Goal: Information Seeking & Learning: Learn about a topic

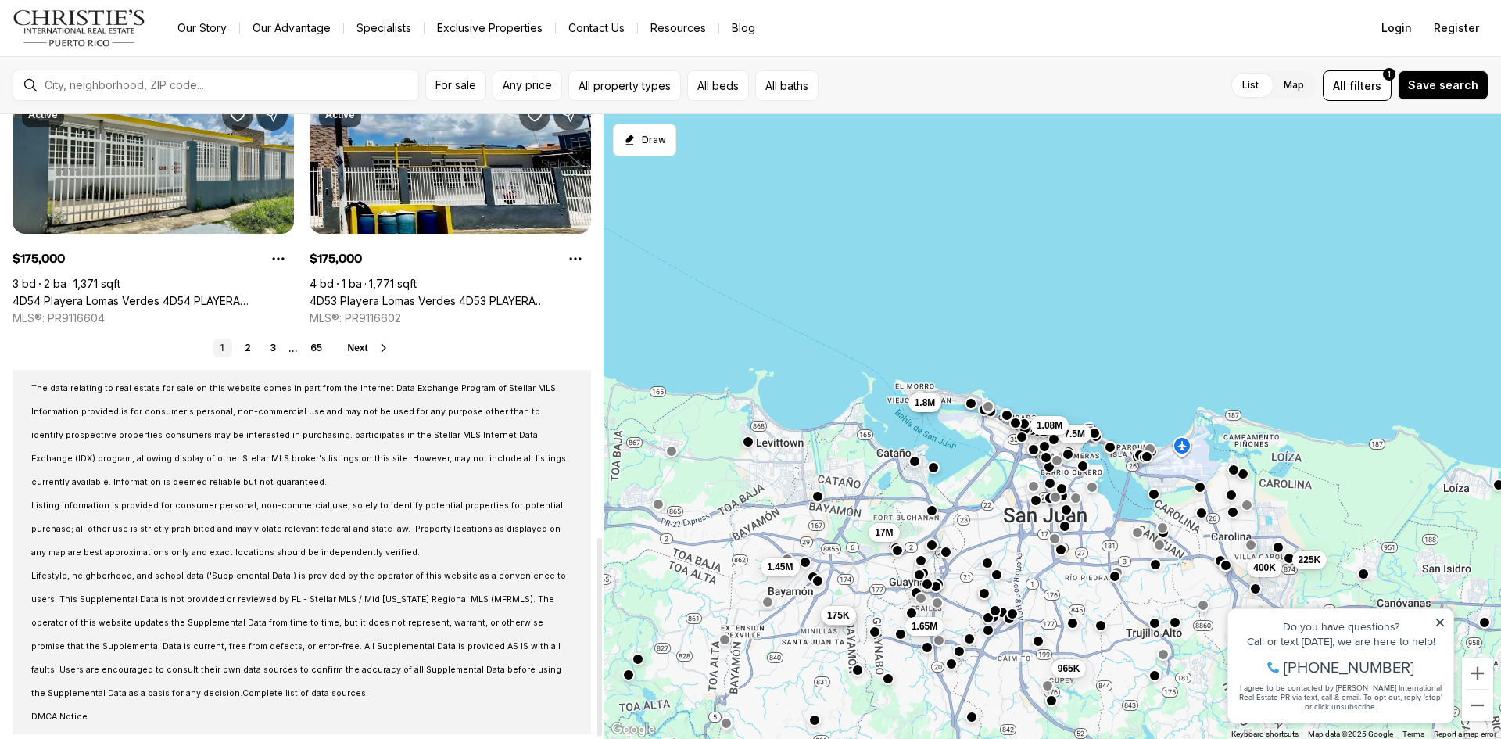
scroll to position [1329, 0]
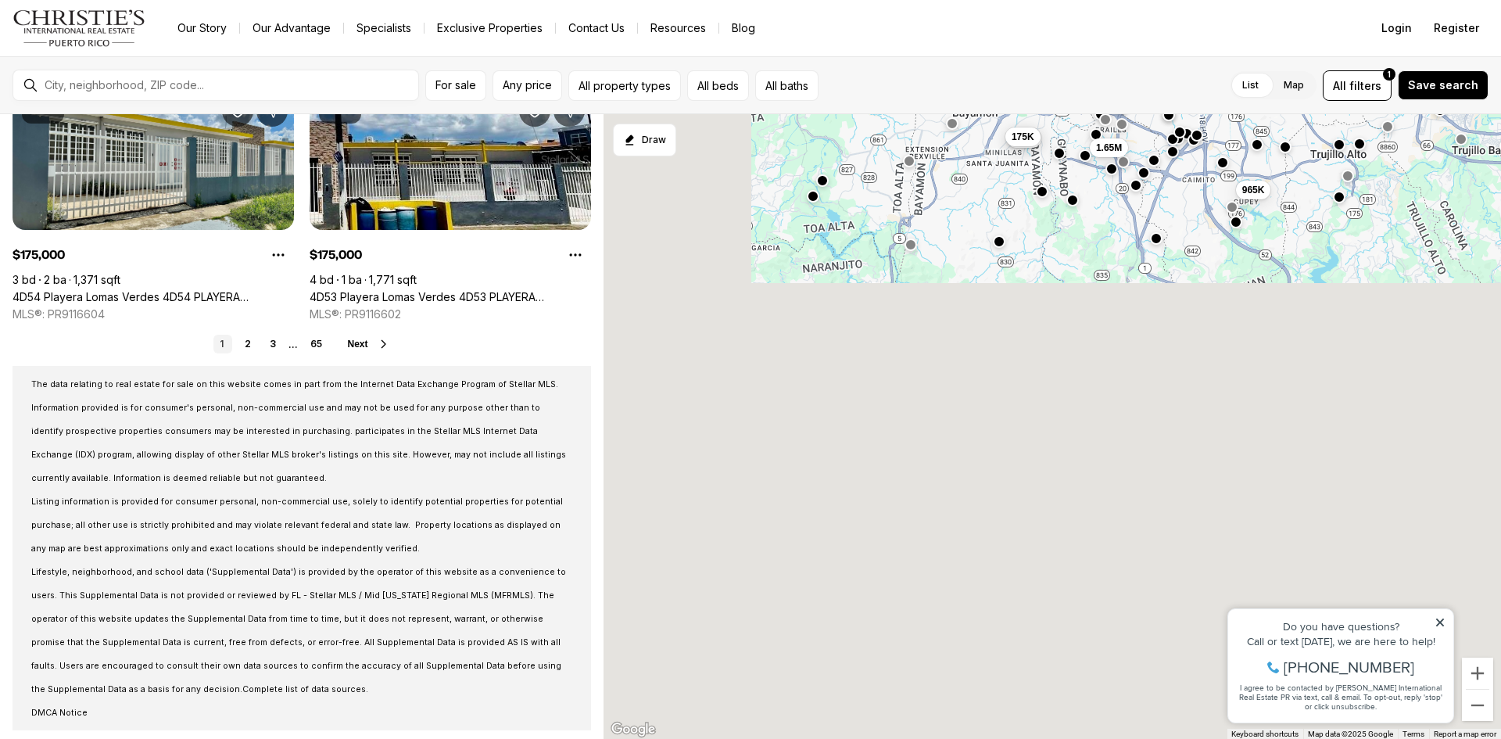
drag, startPoint x: 894, startPoint y: 418, endPoint x: 1077, endPoint y: -68, distance: 519.5
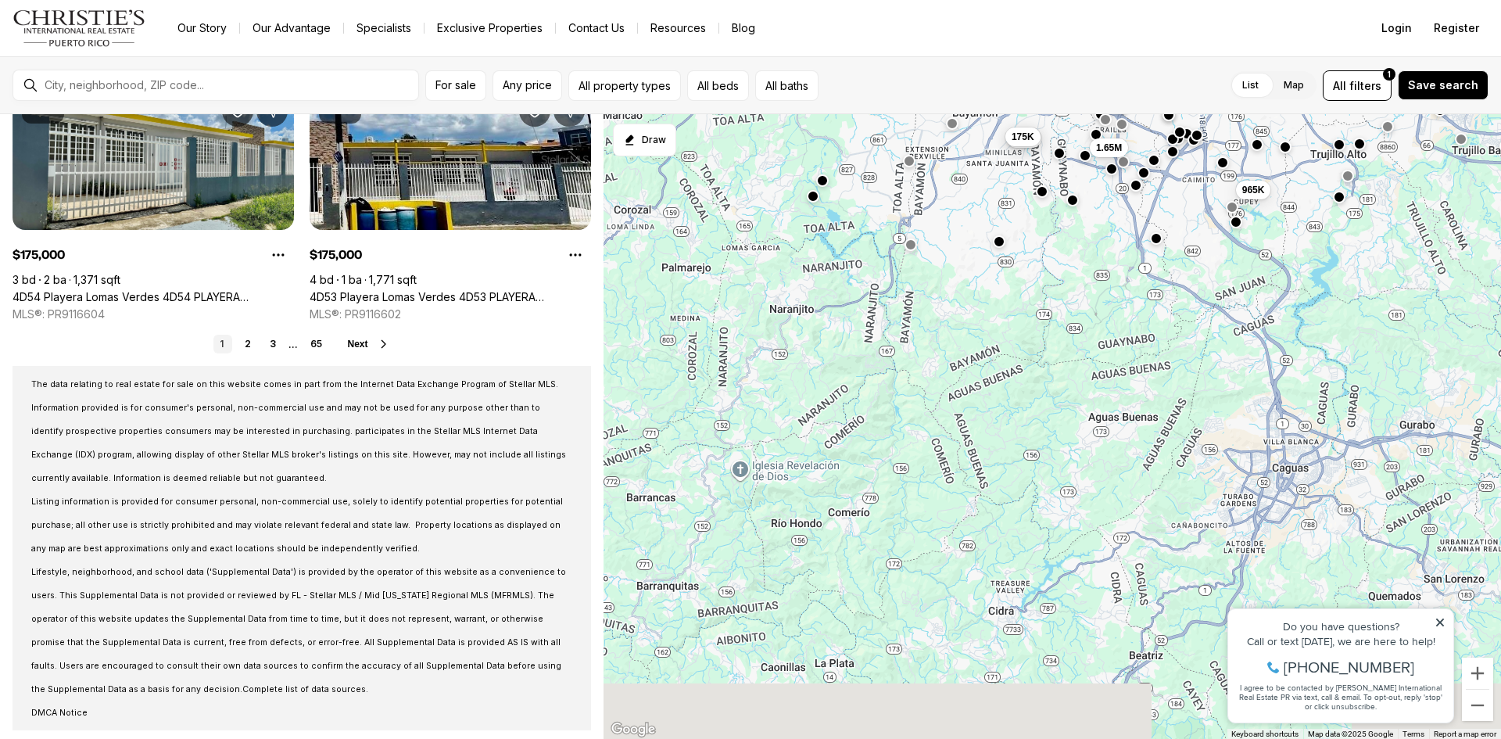
click at [1077, 0] on html "Go to: Homepage Our Story Our Advantage Specialists Exclusive Properties Contac…" at bounding box center [750, 369] width 1501 height 739
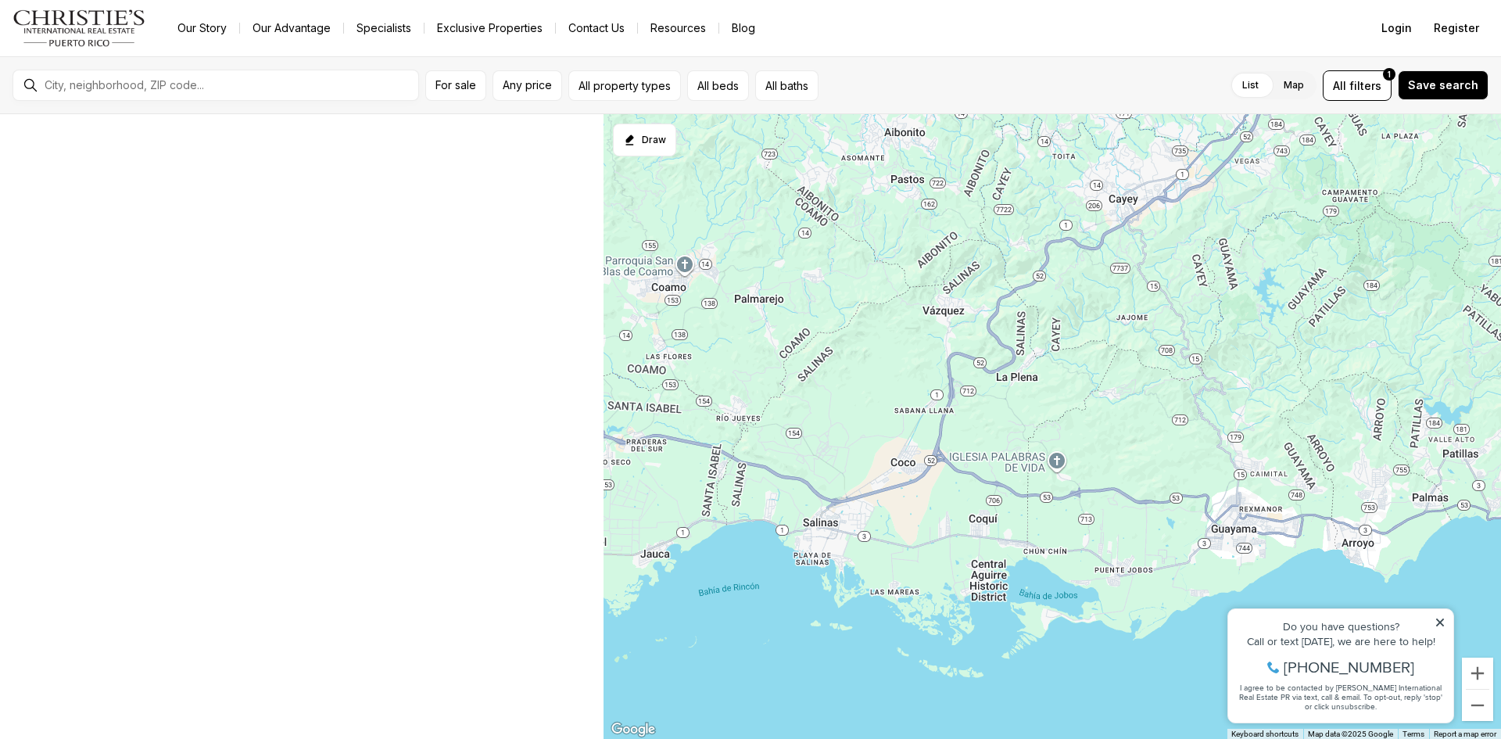
drag, startPoint x: 974, startPoint y: 682, endPoint x: 1096, endPoint y: 106, distance: 589.7
click at [1096, 106] on div "For sale Any price All property types All beds All baths List Map List Map All …" at bounding box center [750, 397] width 1501 height 682
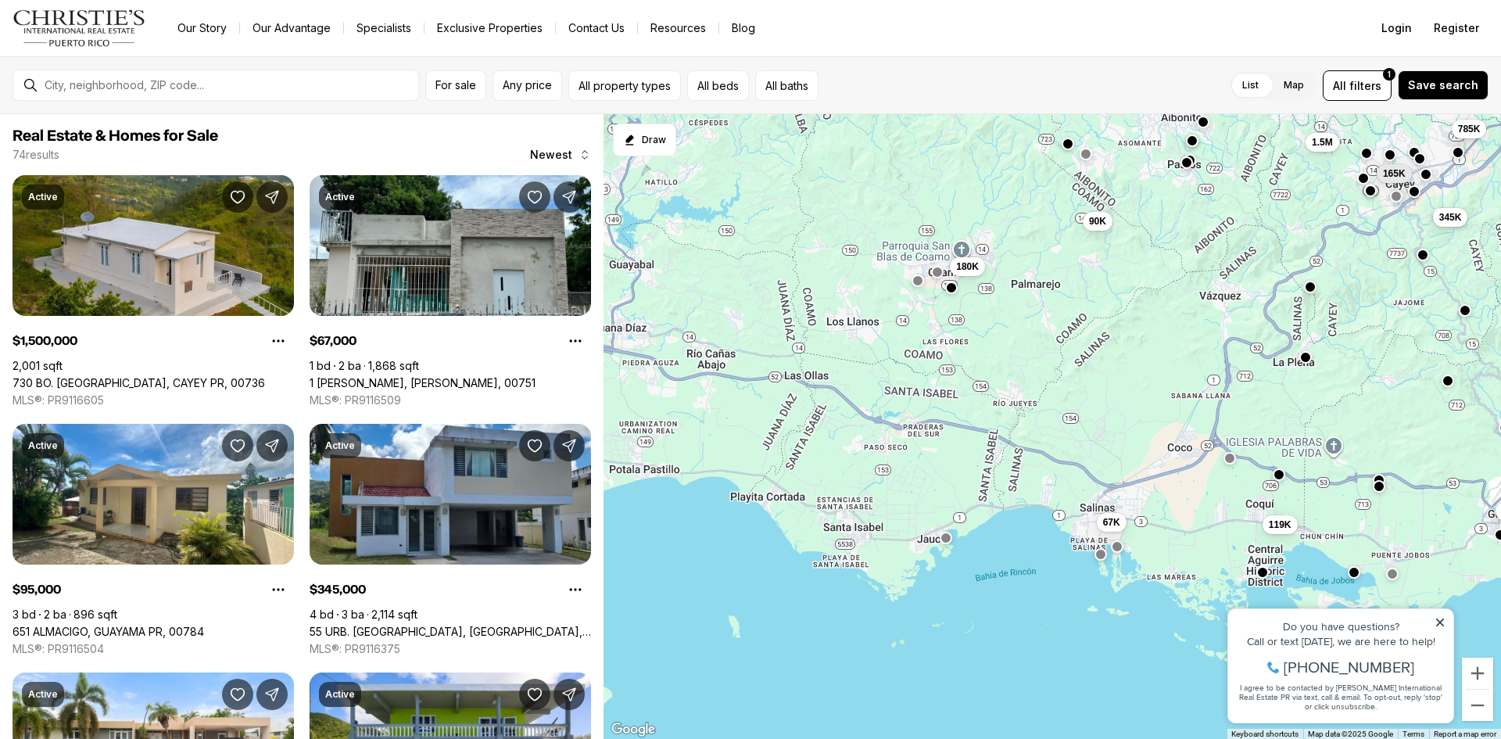
drag, startPoint x: 813, startPoint y: 441, endPoint x: 1065, endPoint y: 432, distance: 252.7
click at [1065, 432] on div "785K 1.5M 345K 95K 750K 515K 95K 67K 119K 90K 180K 165K" at bounding box center [1051, 426] width 897 height 625
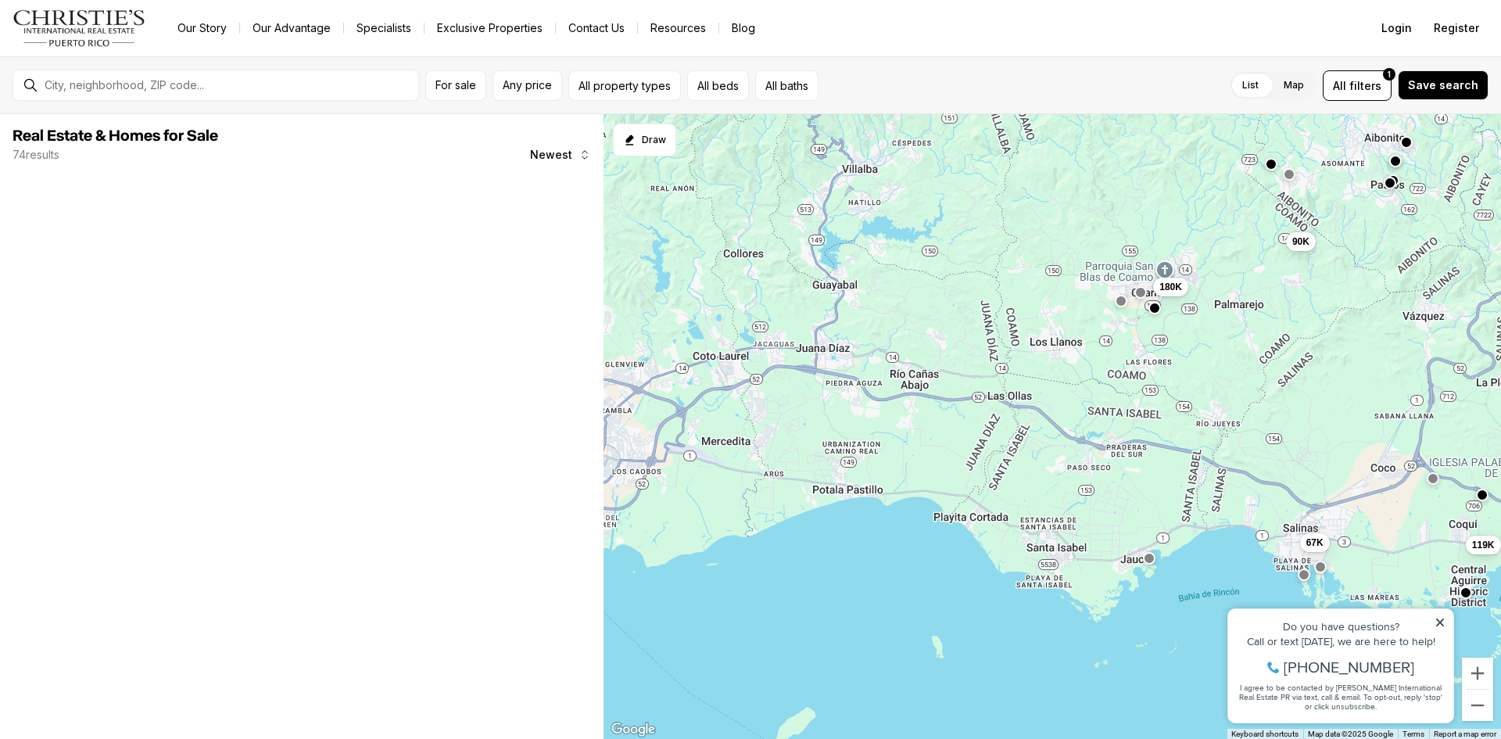
drag, startPoint x: 872, startPoint y: 435, endPoint x: 1140, endPoint y: 457, distance: 268.2
click at [1140, 457] on div "785K 1.5M 345K 67K 119K 90K 180K 165K" at bounding box center [1051, 426] width 897 height 625
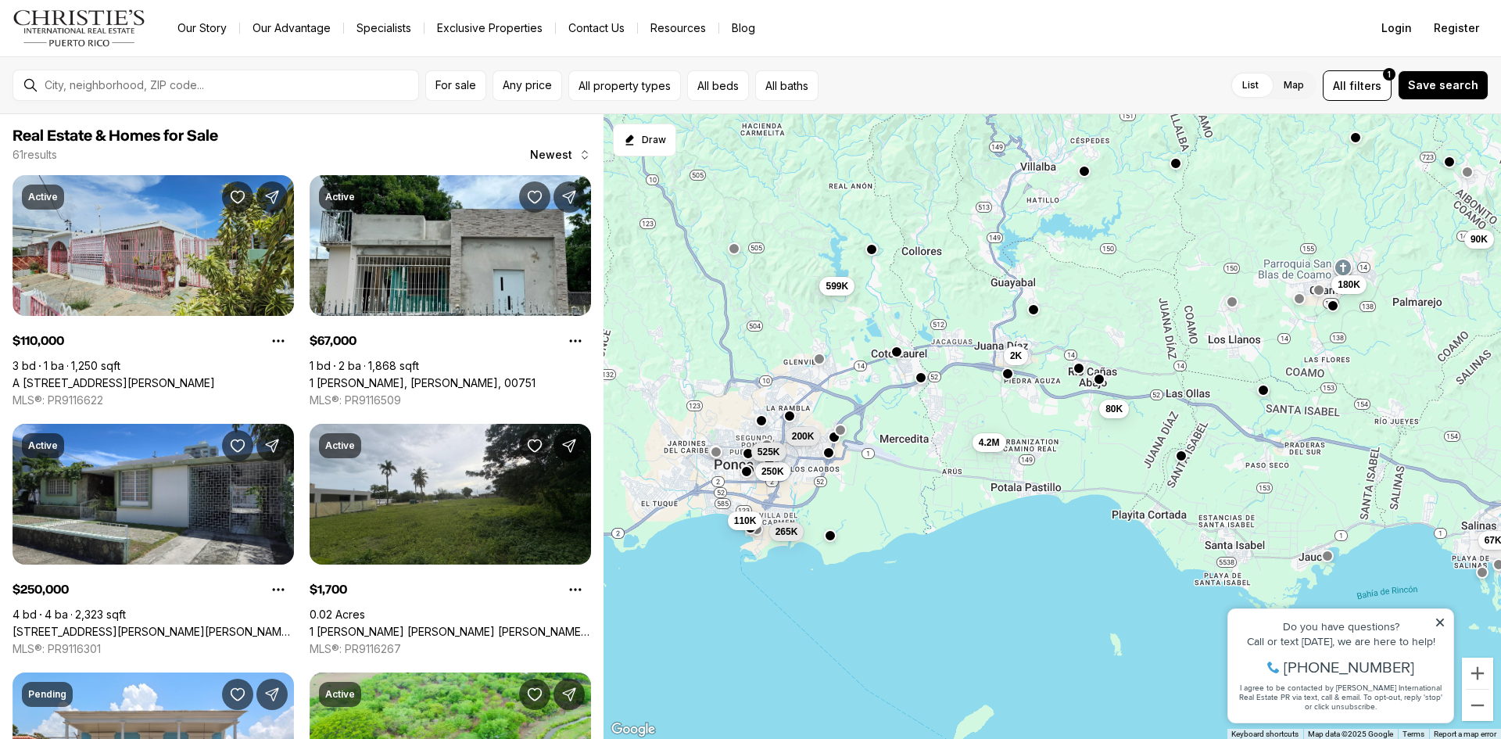
drag, startPoint x: 815, startPoint y: 488, endPoint x: 913, endPoint y: 489, distance: 97.7
click at [913, 489] on div "67K 90K 180K 2K 80K 4.2M 110K 250K 525K 599K 265K 200K" at bounding box center [1051, 426] width 897 height 625
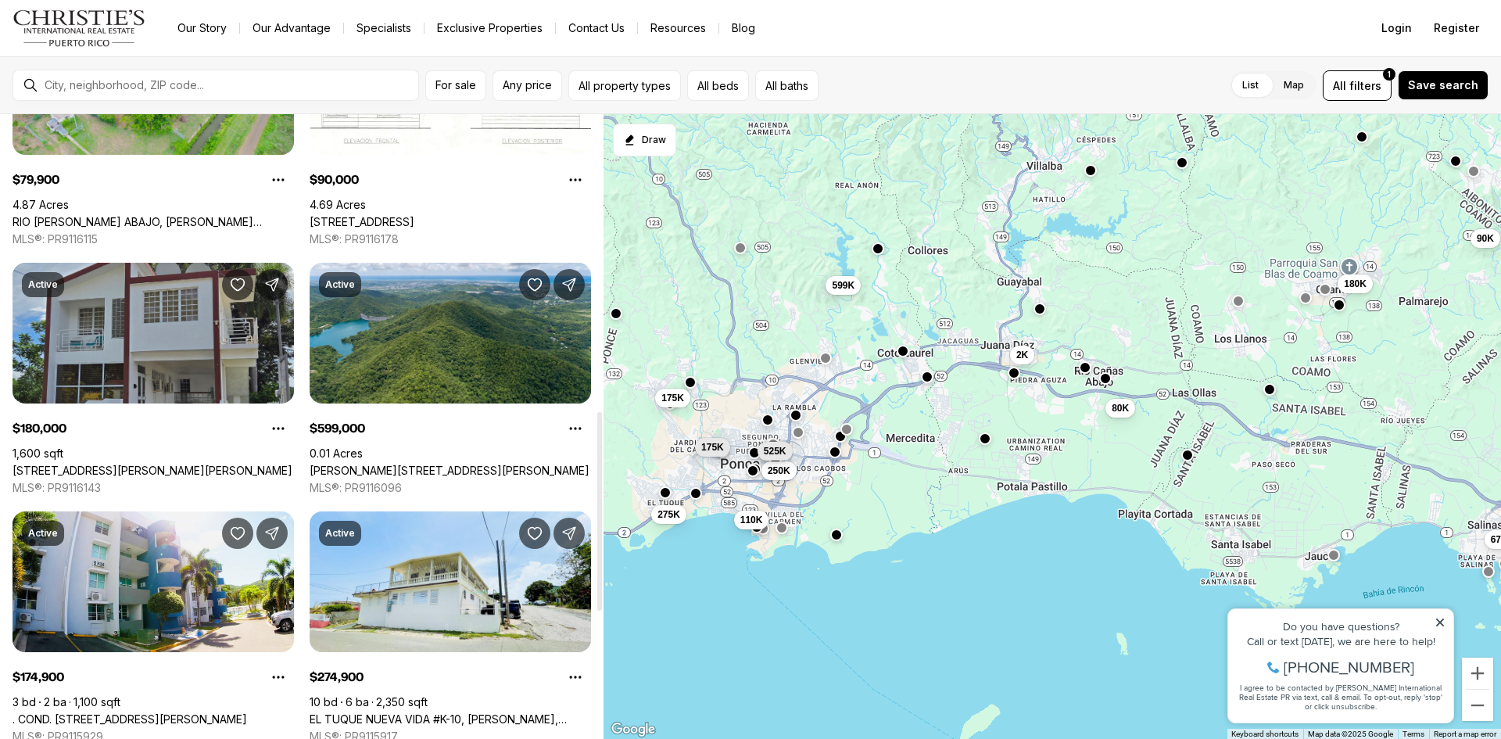
scroll to position [938, 0]
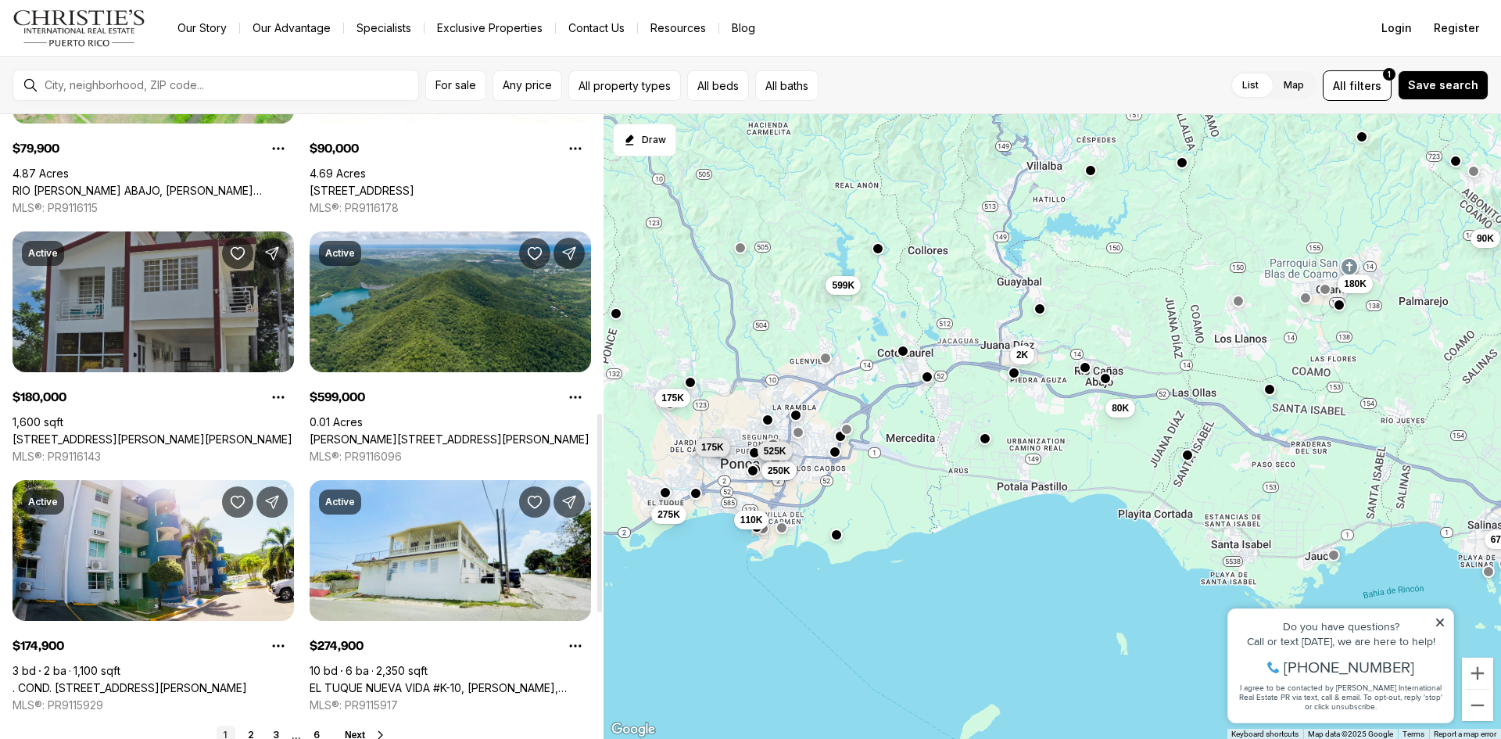
click at [175, 432] on link "[STREET_ADDRESS][PERSON_NAME][PERSON_NAME]" at bounding box center [153, 439] width 280 height 14
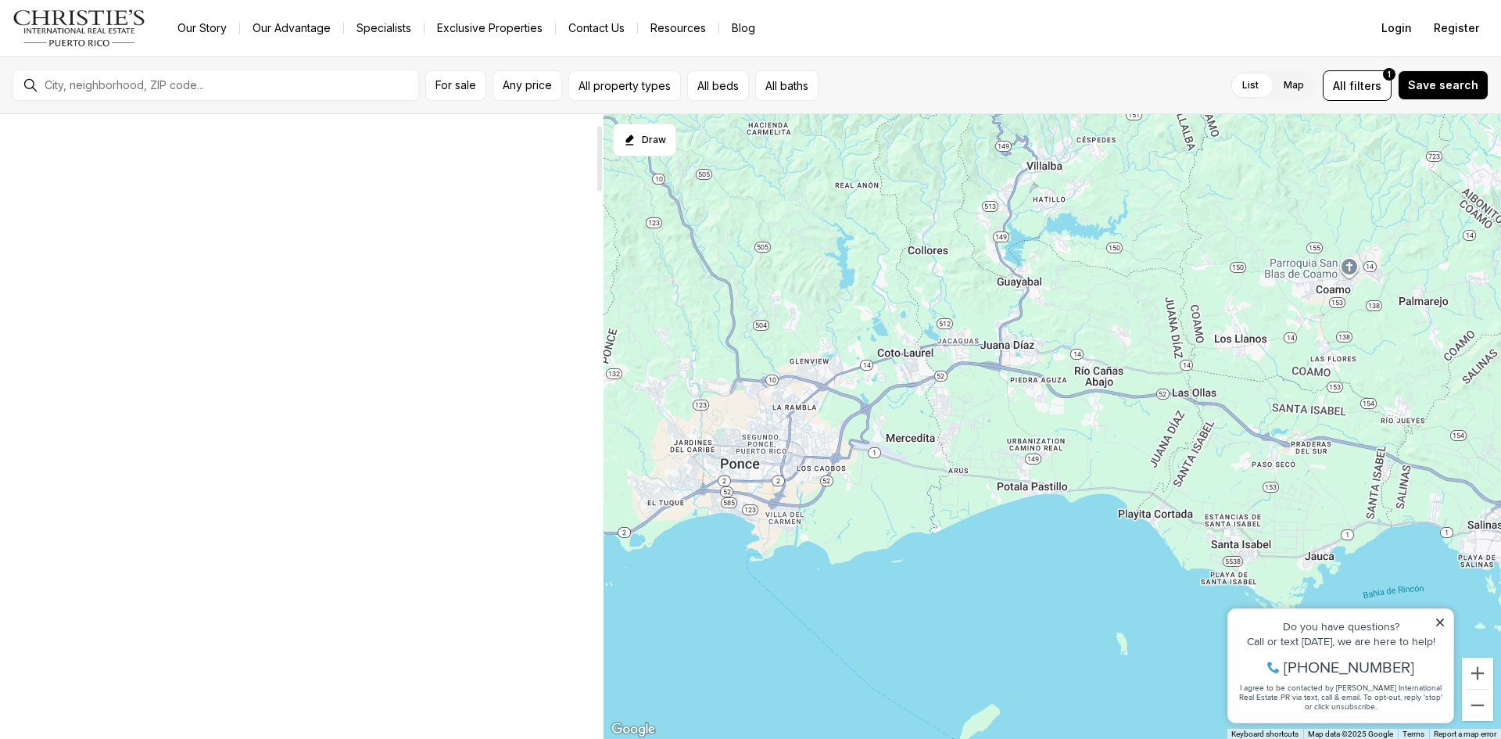
scroll to position [313, 0]
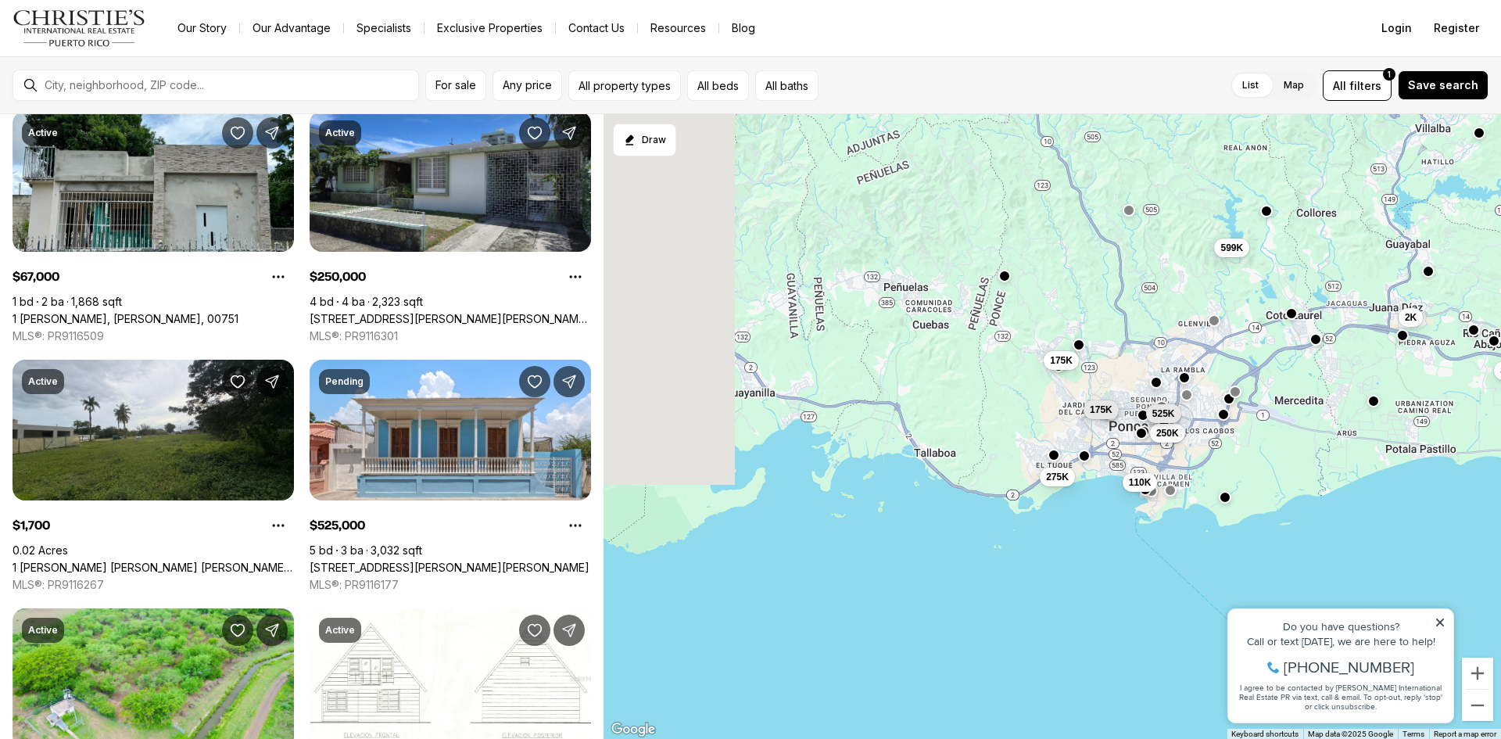
drag, startPoint x: 696, startPoint y: 393, endPoint x: 1101, endPoint y: 356, distance: 407.4
click at [1101, 356] on div "110K 175K 67K 250K 2K 525K 80K 90K 180K 599K 175K 275K" at bounding box center [1051, 426] width 897 height 625
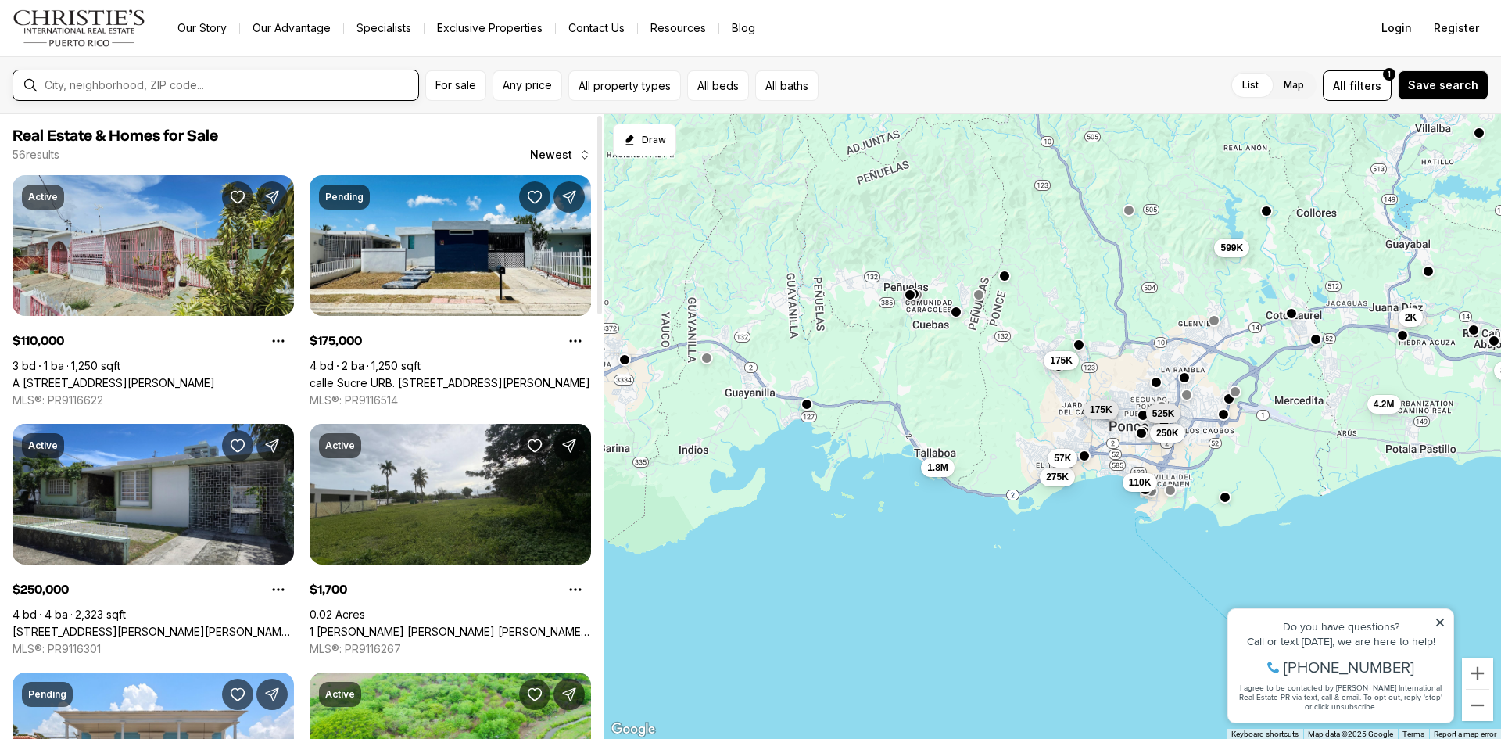
click at [354, 85] on input "text" at bounding box center [228, 85] width 367 height 13
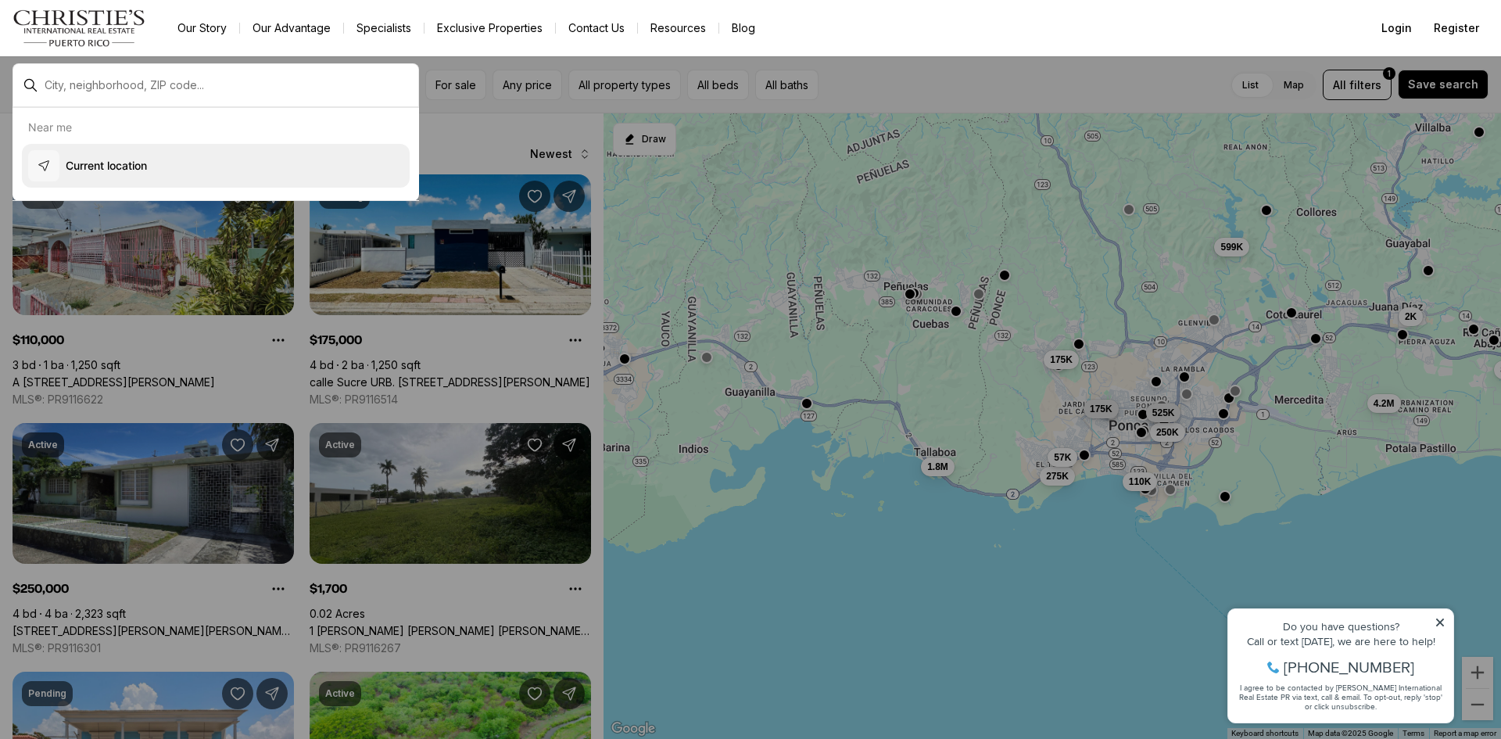
click at [176, 160] on button "Current location" at bounding box center [216, 166] width 388 height 44
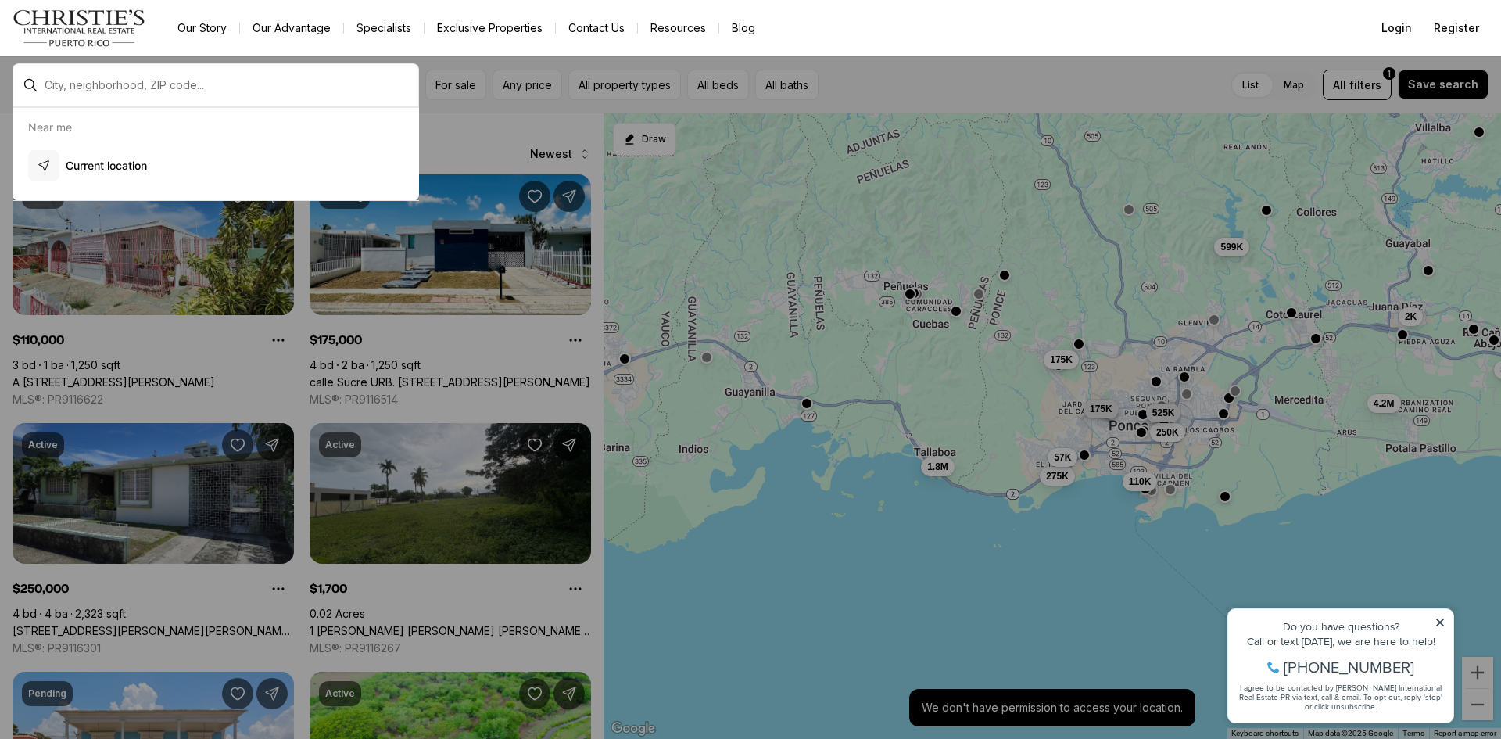
click at [208, 94] on div at bounding box center [228, 85] width 380 height 25
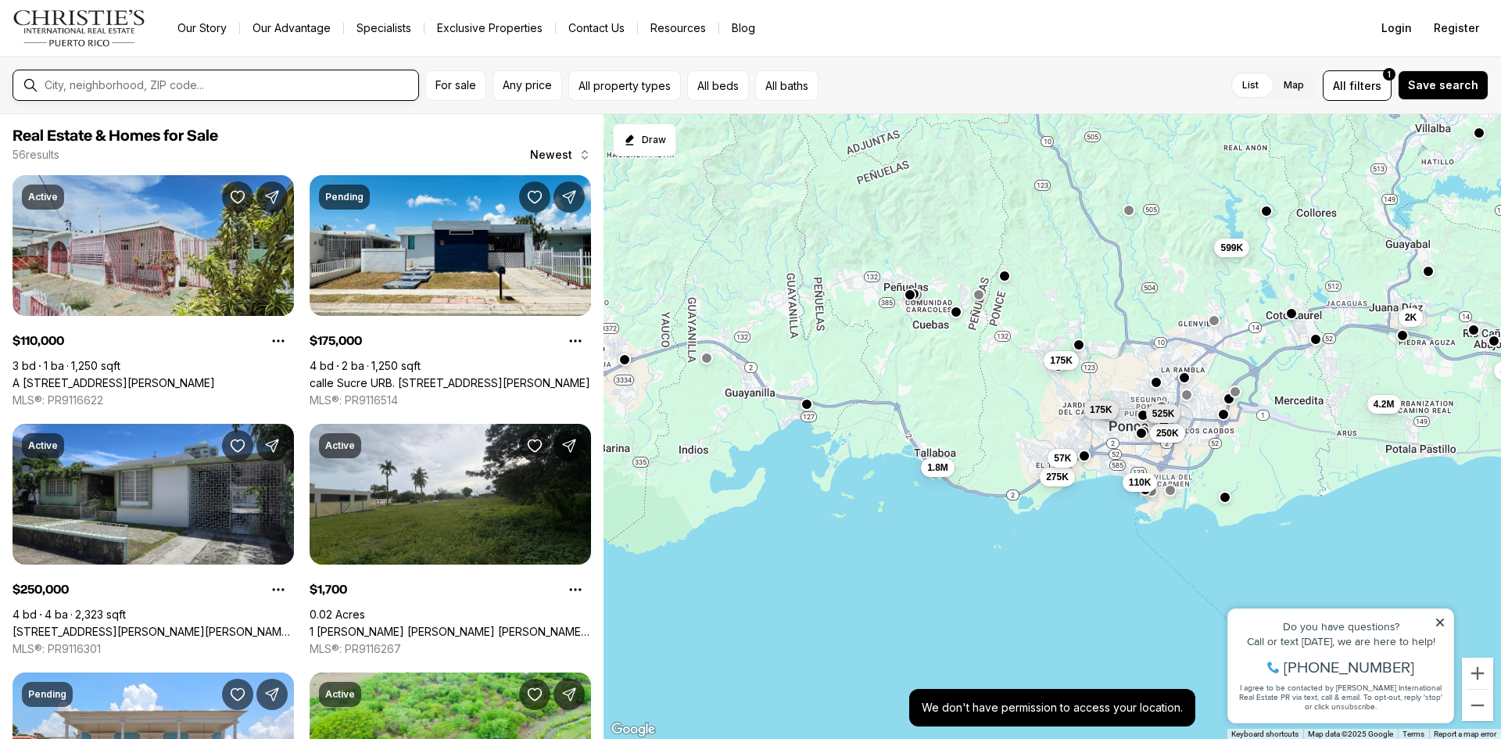
click at [211, 82] on input "text" at bounding box center [228, 85] width 367 height 13
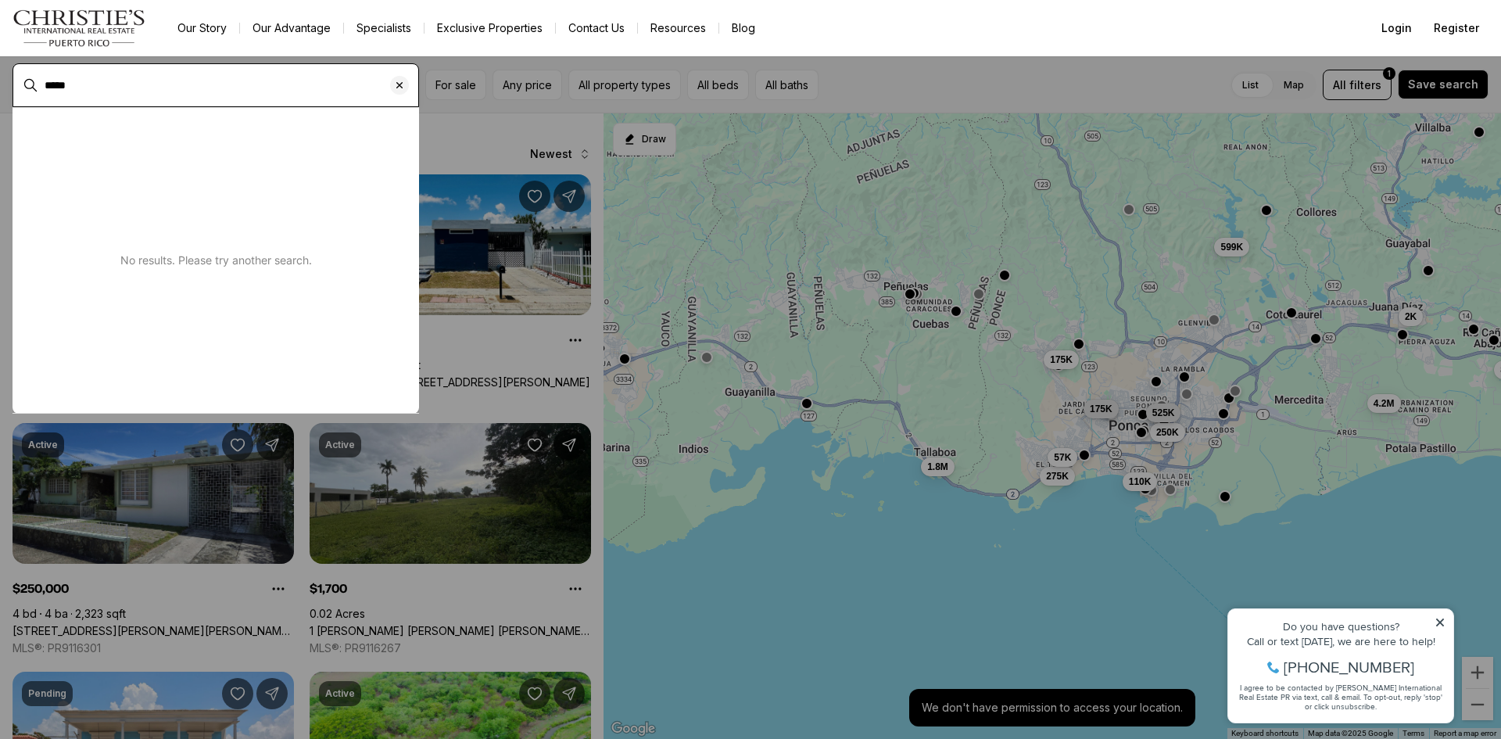
type input "*****"
